Goal: Complete application form: Complete application form

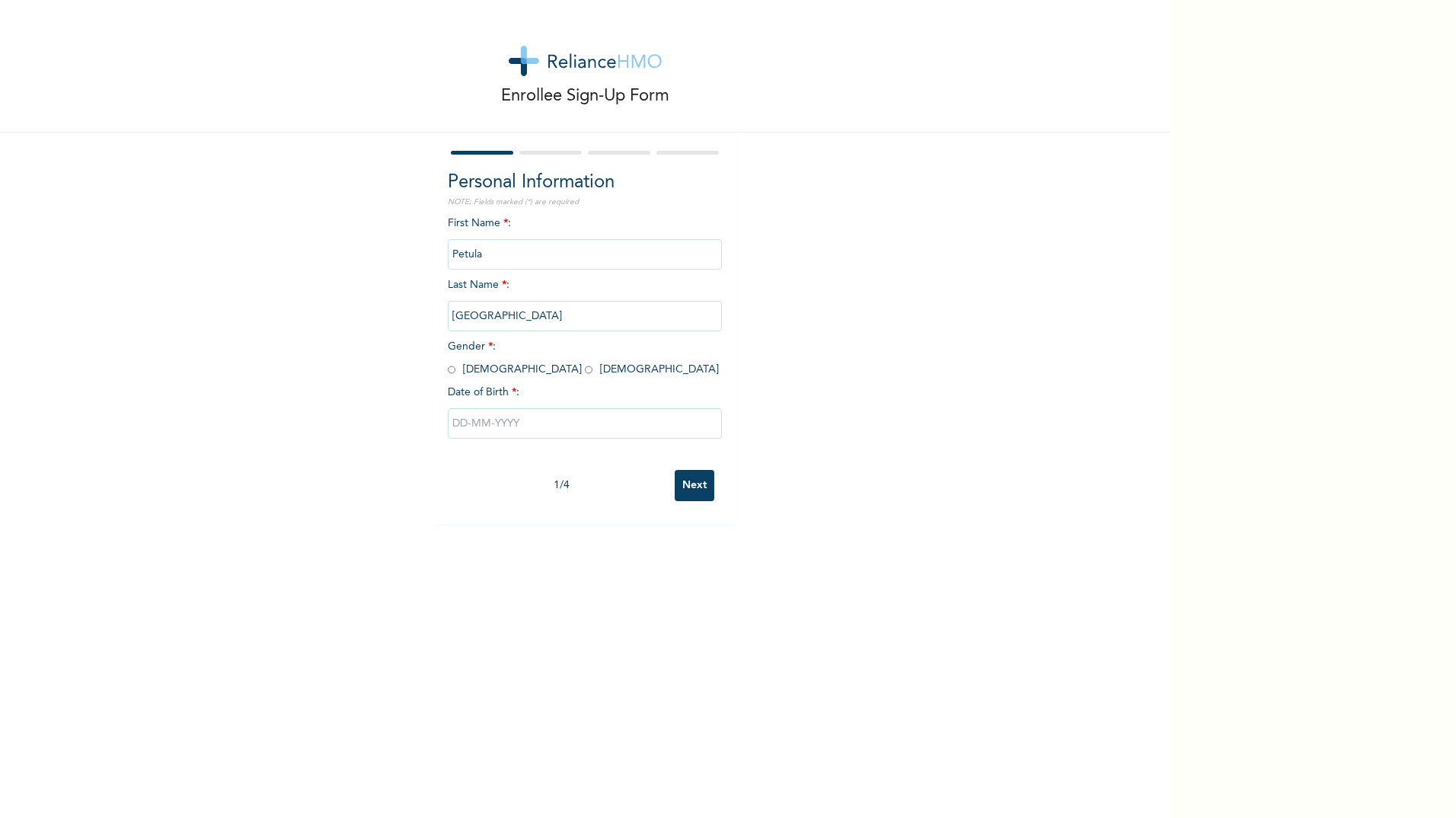
click at [585, 370] on input "radio" at bounding box center [589, 369] width 8 height 14
radio input "true"
click at [460, 424] on input "text" at bounding box center [585, 423] width 274 height 31
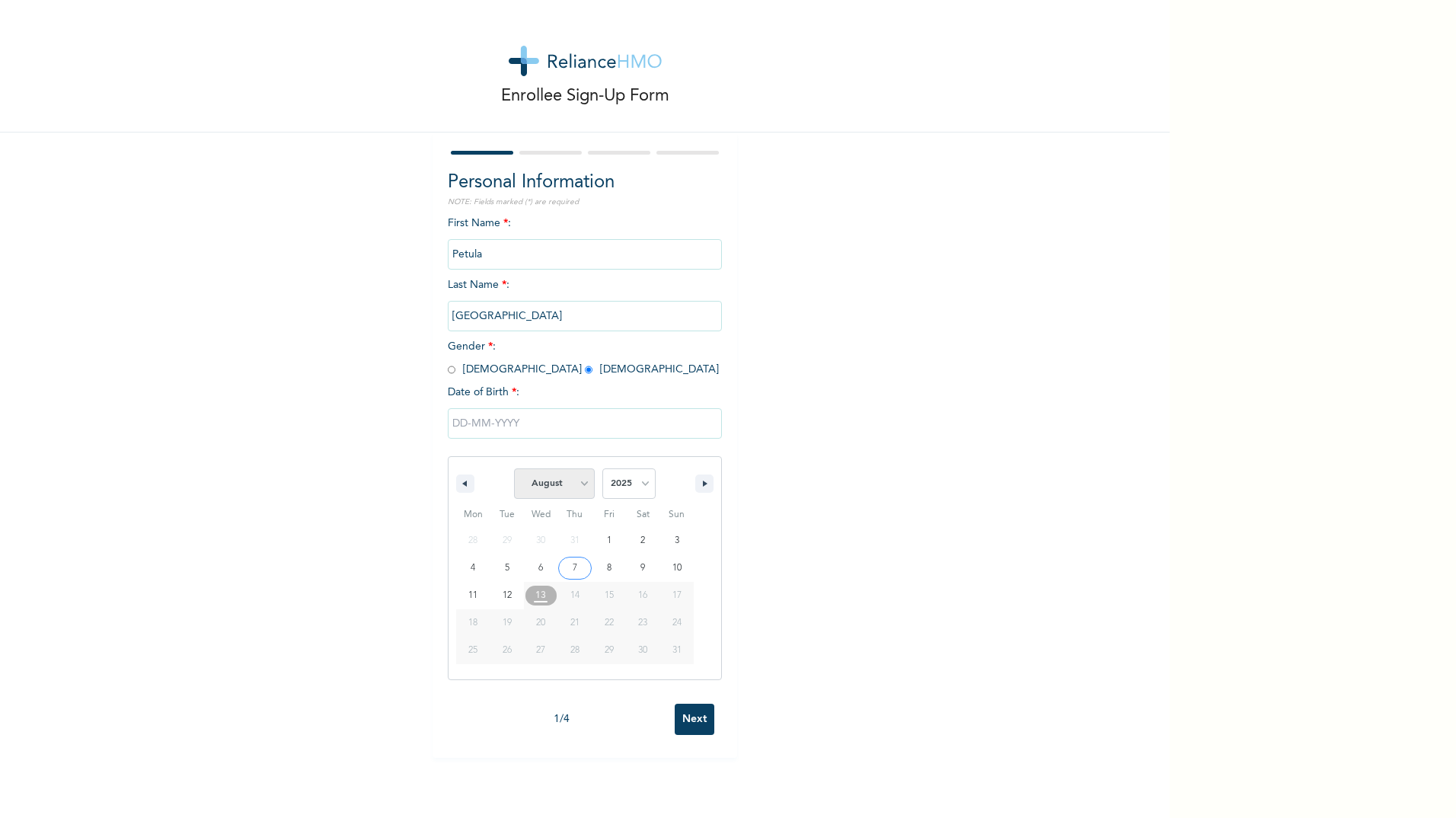
click at [579, 485] on select "January February March April May June July August September October November De…" at bounding box center [554, 483] width 81 height 31
select select "4"
click at [514, 469] on select "January February March April May June July August September October November De…" at bounding box center [554, 483] width 81 height 31
click at [636, 481] on select "2025 2024 2023 2022 2021 2020 2019 2018 2017 2016 2015 2014 2013 2012 2011 2010…" at bounding box center [629, 483] width 53 height 31
select select "1976"
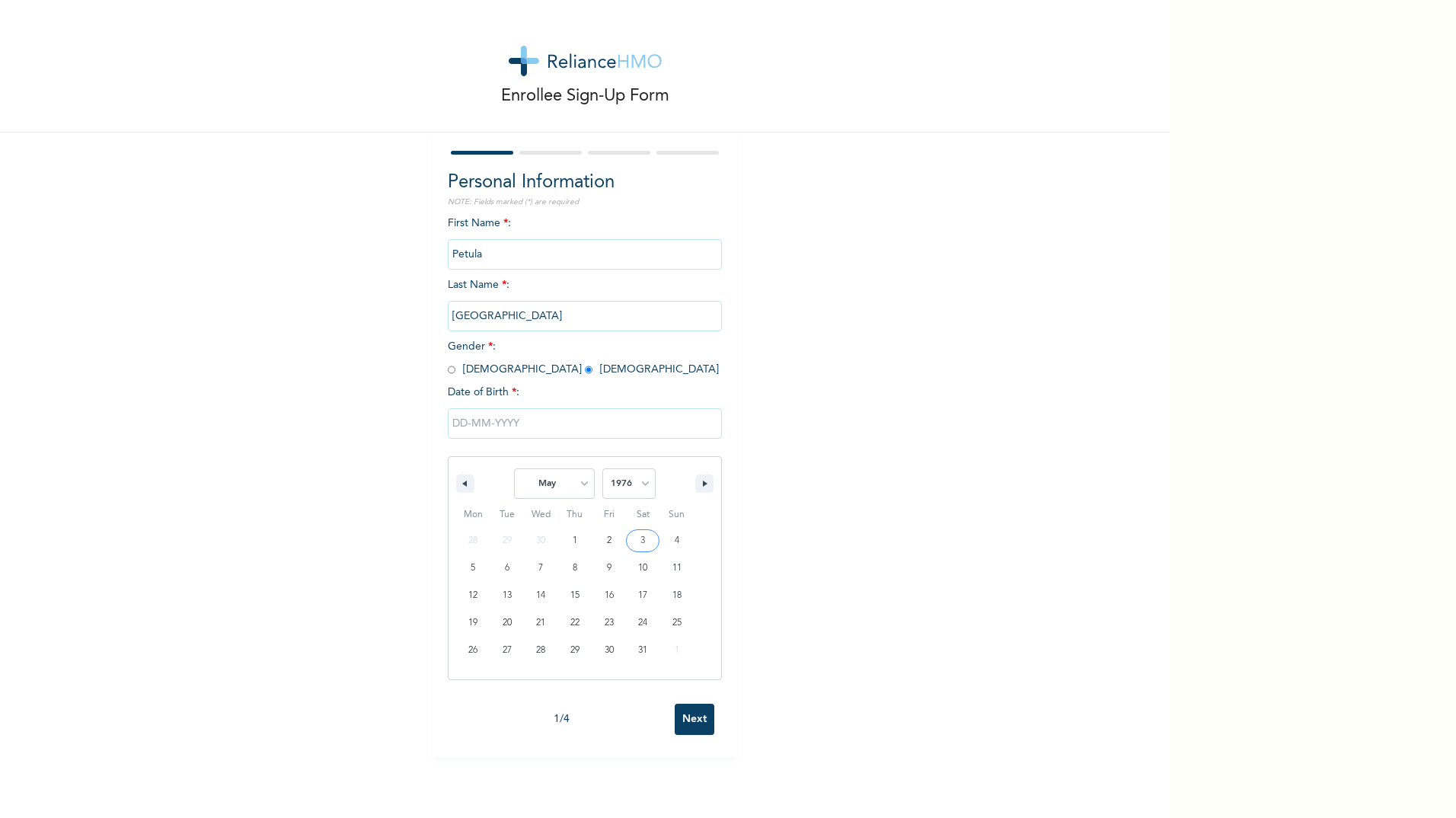
click at [602, 469] on select "2025 2024 2023 2022 2021 2020 2019 2018 2017 2016 2015 2014 2013 2012 2011 2010…" at bounding box center [629, 483] width 53 height 31
type input "[DATE]"
click at [688, 478] on input "Next" at bounding box center [695, 485] width 40 height 31
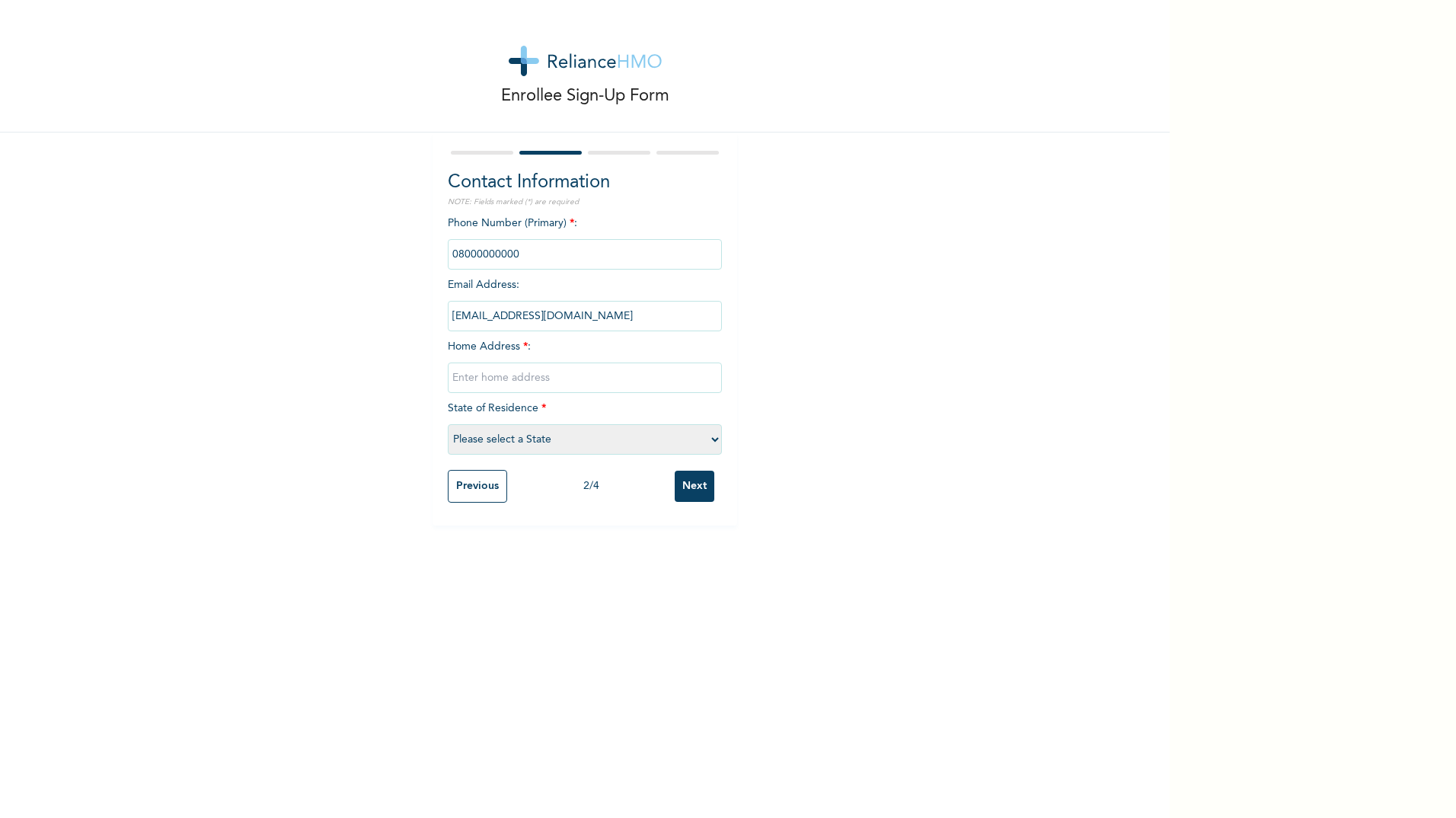
click at [503, 378] on input "text" at bounding box center [585, 378] width 274 height 31
type input "[STREET_ADDRESS], [GEOGRAPHIC_DATA], [GEOGRAPHIC_DATA]"
click at [684, 490] on input "Next" at bounding box center [695, 486] width 40 height 31
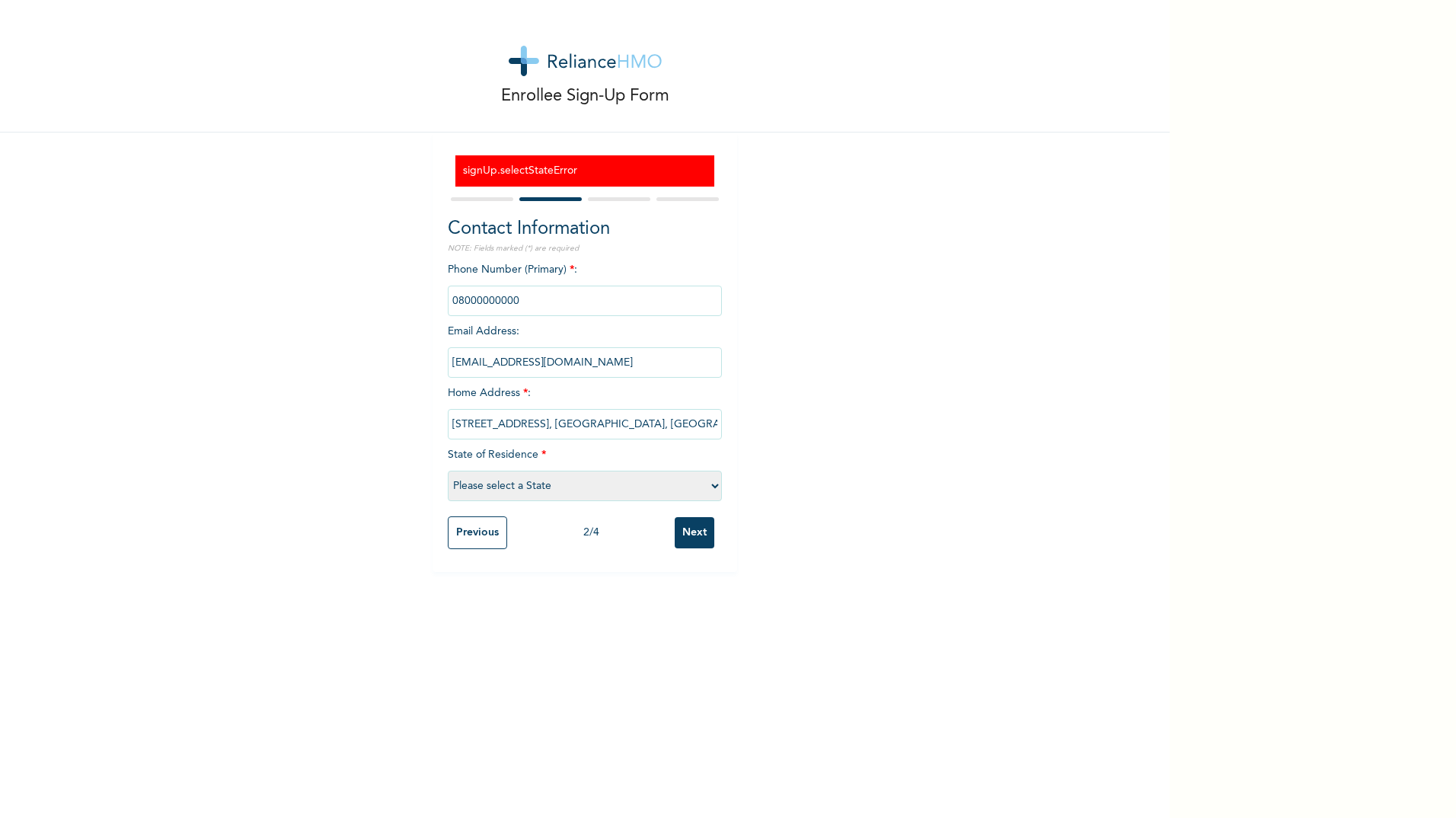
click at [703, 491] on select "Please select a State [PERSON_NAME] (FCT) [PERSON_NAME] Ibom [GEOGRAPHIC_DATA] …" at bounding box center [585, 486] width 274 height 31
select select "33"
click at [448, 471] on select "Please select a State [PERSON_NAME] (FCT) [PERSON_NAME] Ibom [GEOGRAPHIC_DATA] …" at bounding box center [585, 486] width 274 height 31
click at [516, 304] on input "phone" at bounding box center [585, 301] width 274 height 31
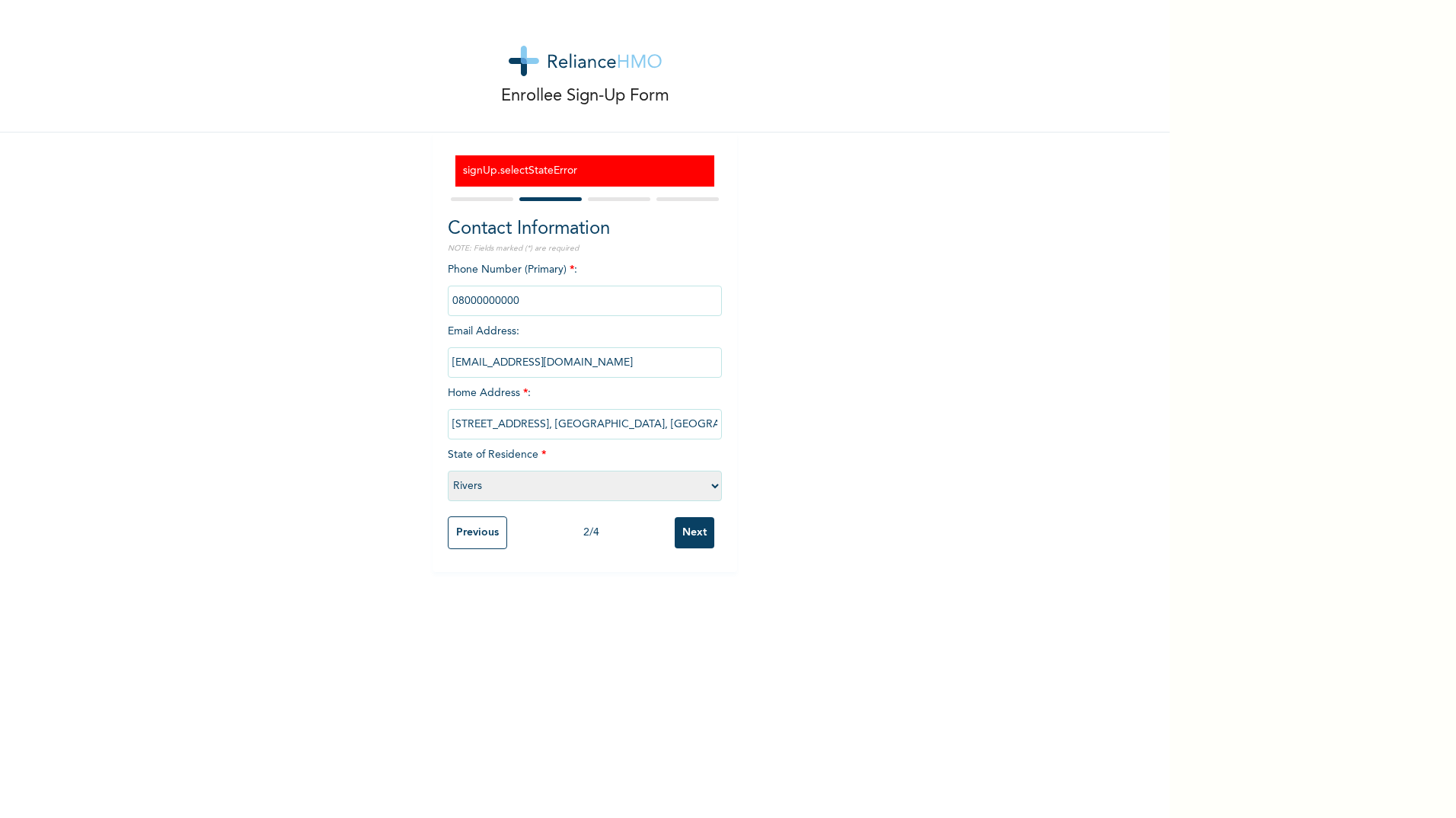
click at [516, 304] on input "phone" at bounding box center [585, 301] width 274 height 31
click at [516, 307] on input "phone" at bounding box center [585, 301] width 274 height 31
click at [596, 365] on input "[EMAIL_ADDRESS][DOMAIN_NAME]" at bounding box center [585, 362] width 274 height 31
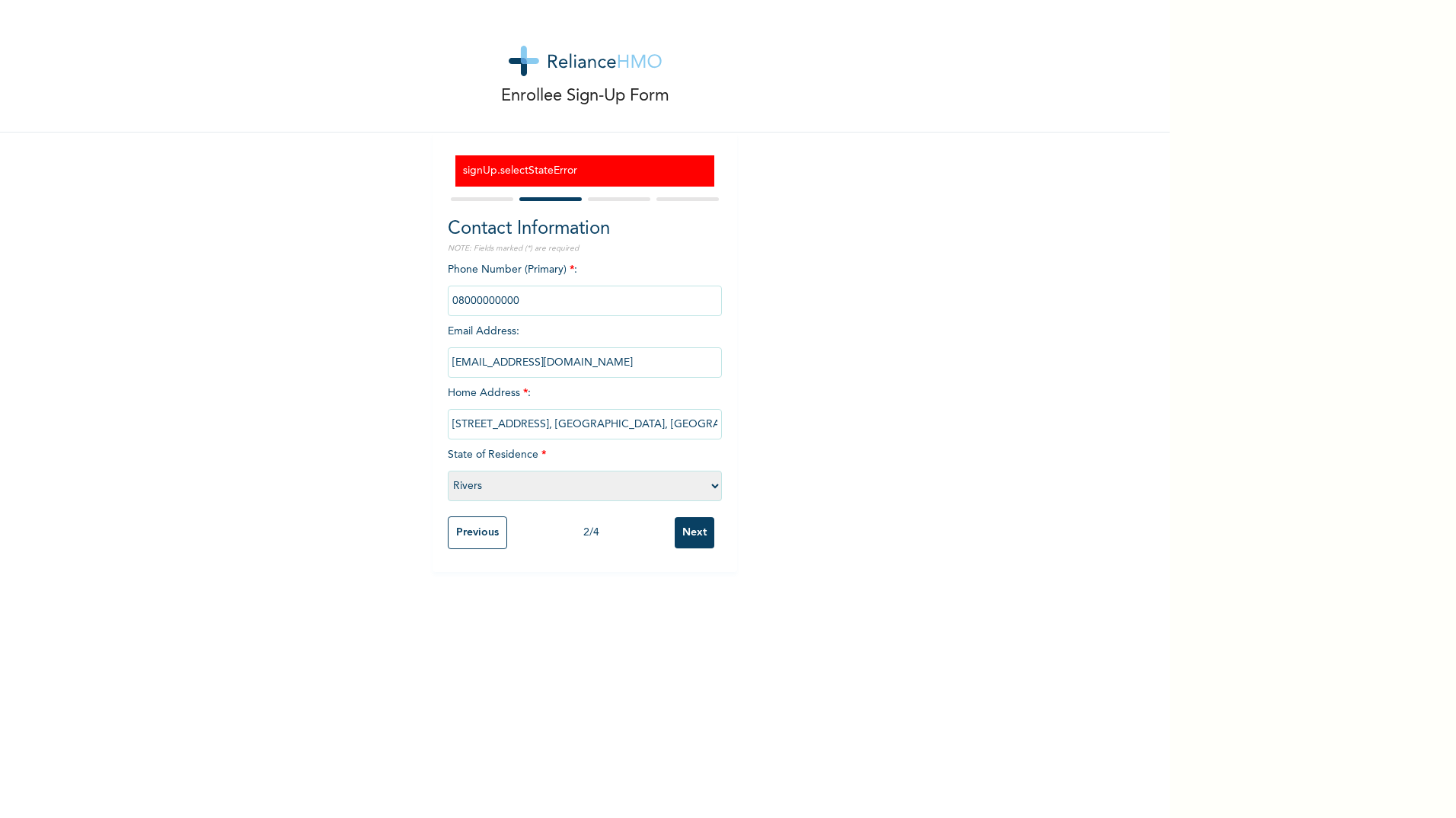
click at [596, 365] on input "[EMAIL_ADDRESS][DOMAIN_NAME]" at bounding box center [585, 362] width 274 height 31
click at [695, 525] on input "Next" at bounding box center [695, 533] width 40 height 31
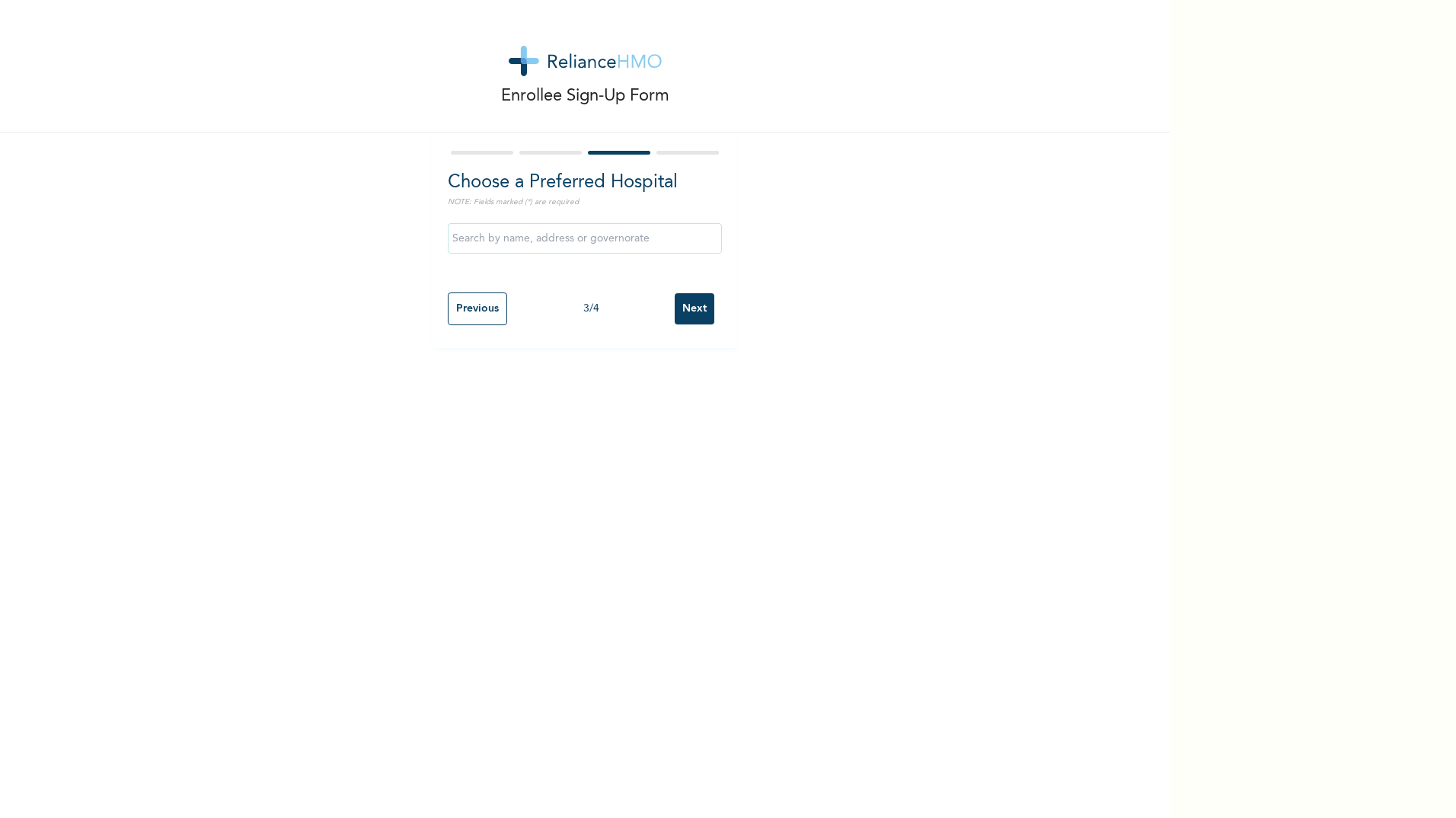
click at [549, 241] on input "text" at bounding box center [585, 238] width 274 height 31
